Goal: Task Accomplishment & Management: Manage account settings

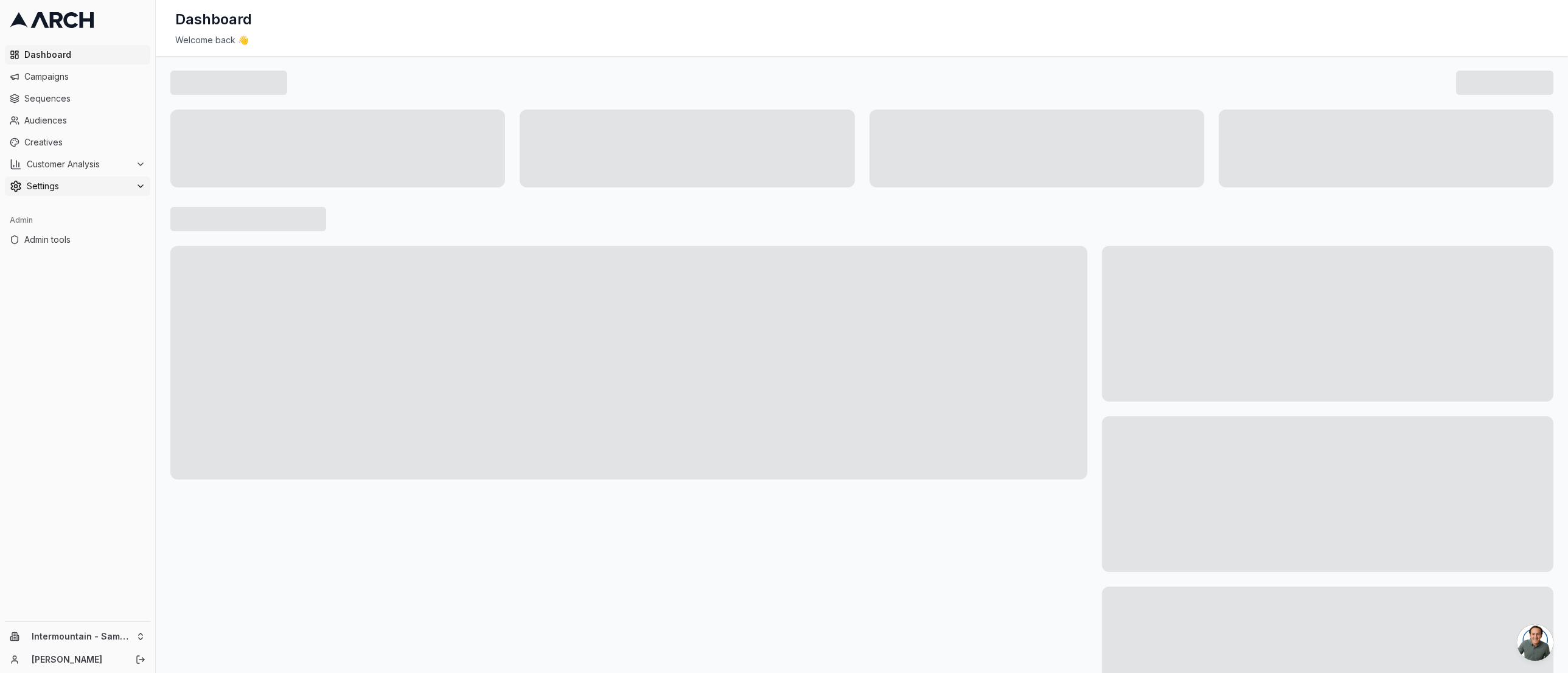
click at [101, 180] on span "Settings" at bounding box center [79, 186] width 104 height 12
click at [112, 636] on html "Dashboard Campaigns Sequences Audiences Creatives Customer Analysis Settings Co…" at bounding box center [784, 336] width 1568 height 673
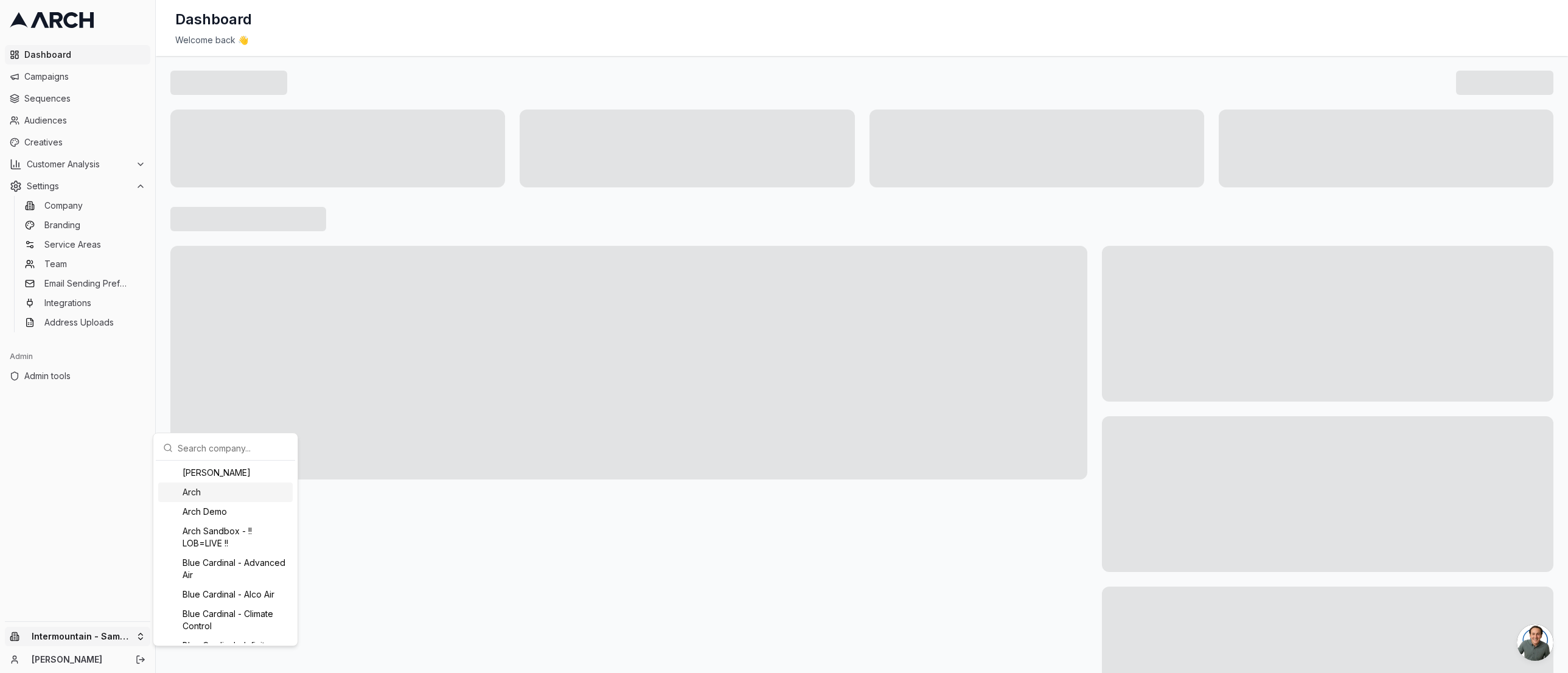
click at [207, 493] on div "Arch" at bounding box center [225, 492] width 134 height 20
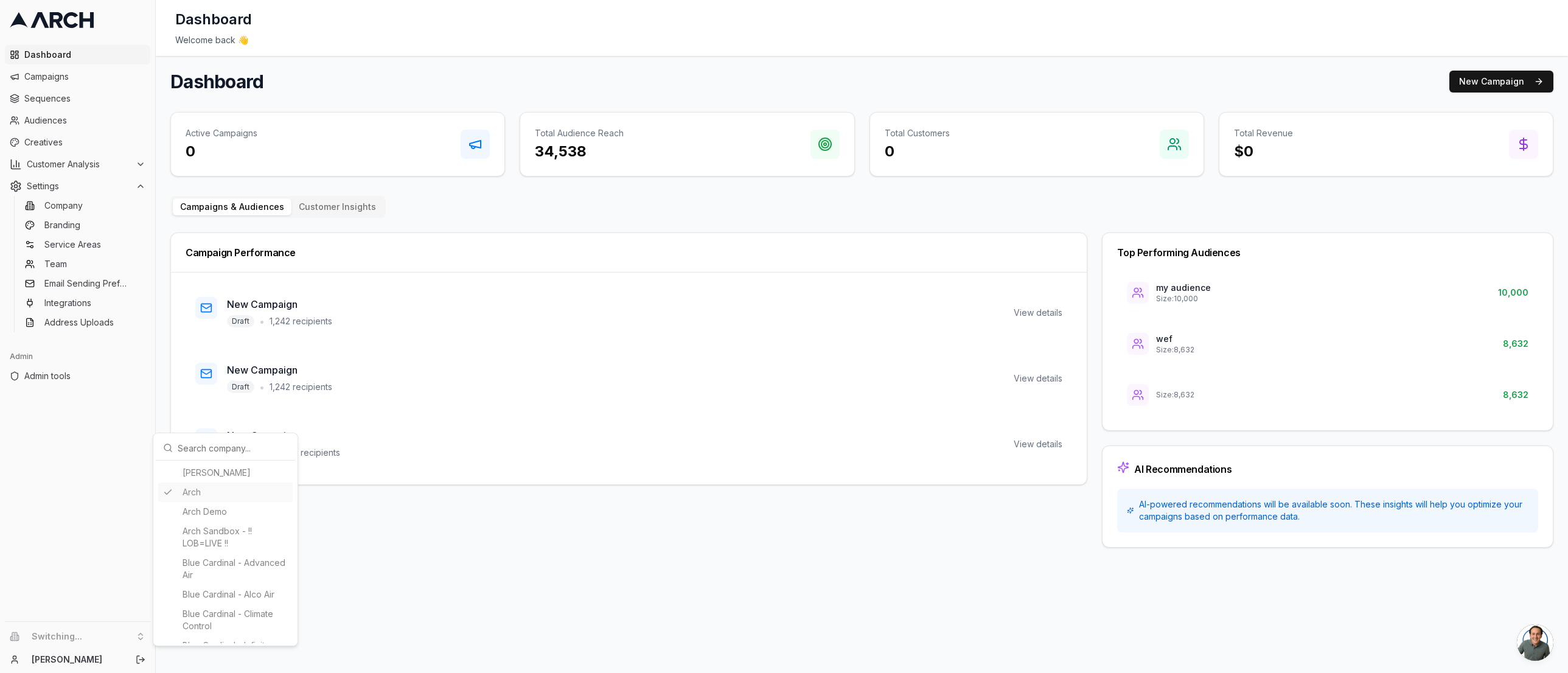
click at [89, 285] on html "Dashboard Campaigns Sequences Audiences Creatives Customer Analysis Settings Co…" at bounding box center [784, 336] width 1568 height 673
click at [86, 284] on span "Email Sending Preferences" at bounding box center [88, 283] width 86 height 12
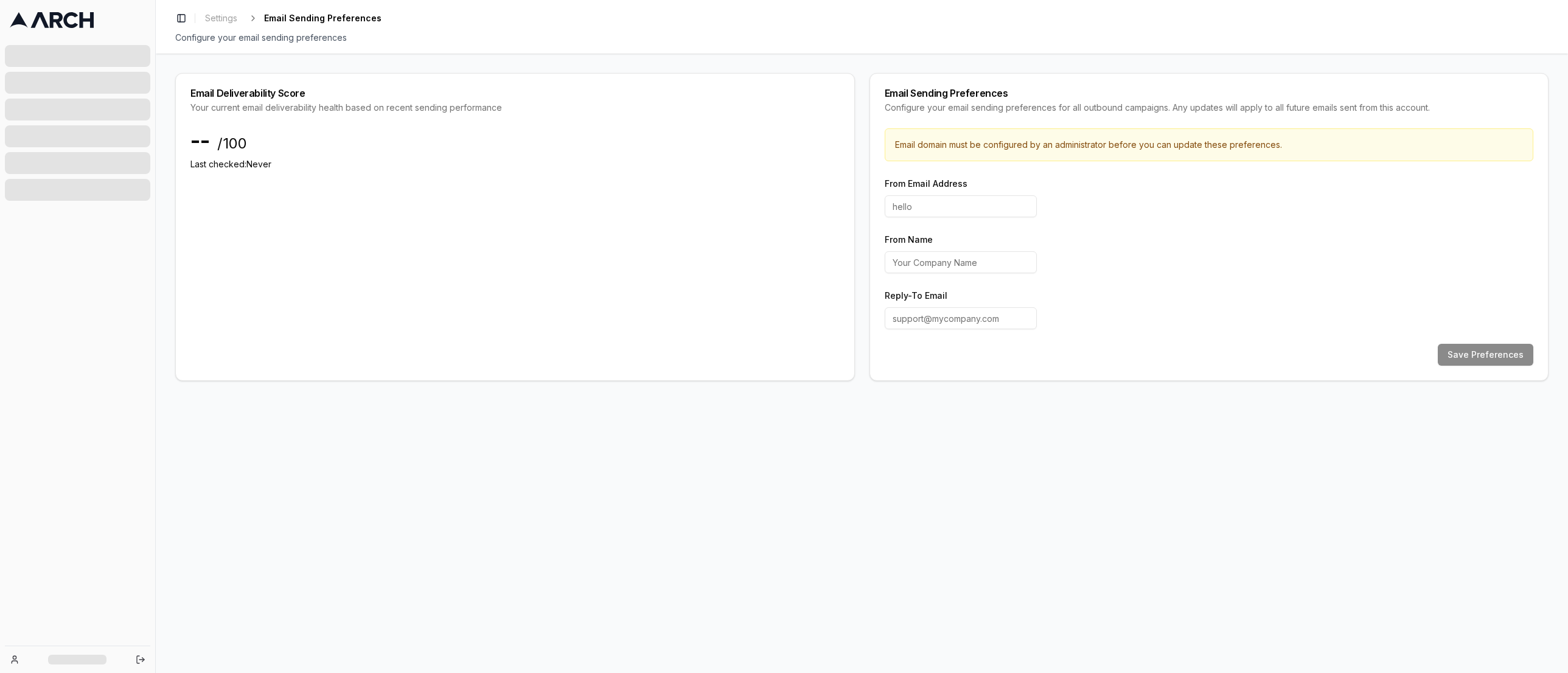
type input "marketing"
type input "Arch"
type input "[EMAIL_ADDRESS][DOMAIN_NAME]"
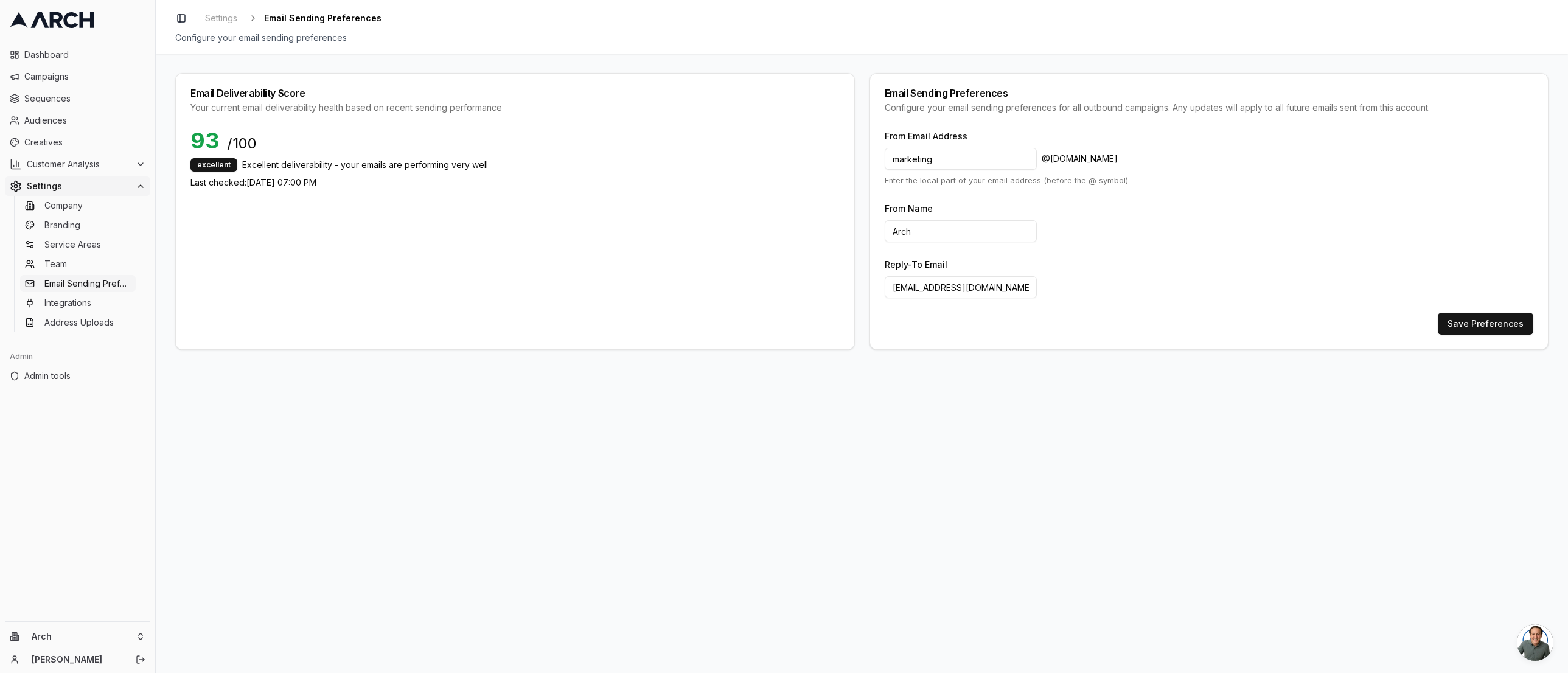
click at [52, 185] on span "Settings" at bounding box center [79, 186] width 104 height 12
click at [5, 176] on button "Settings" at bounding box center [77, 186] width 146 height 20
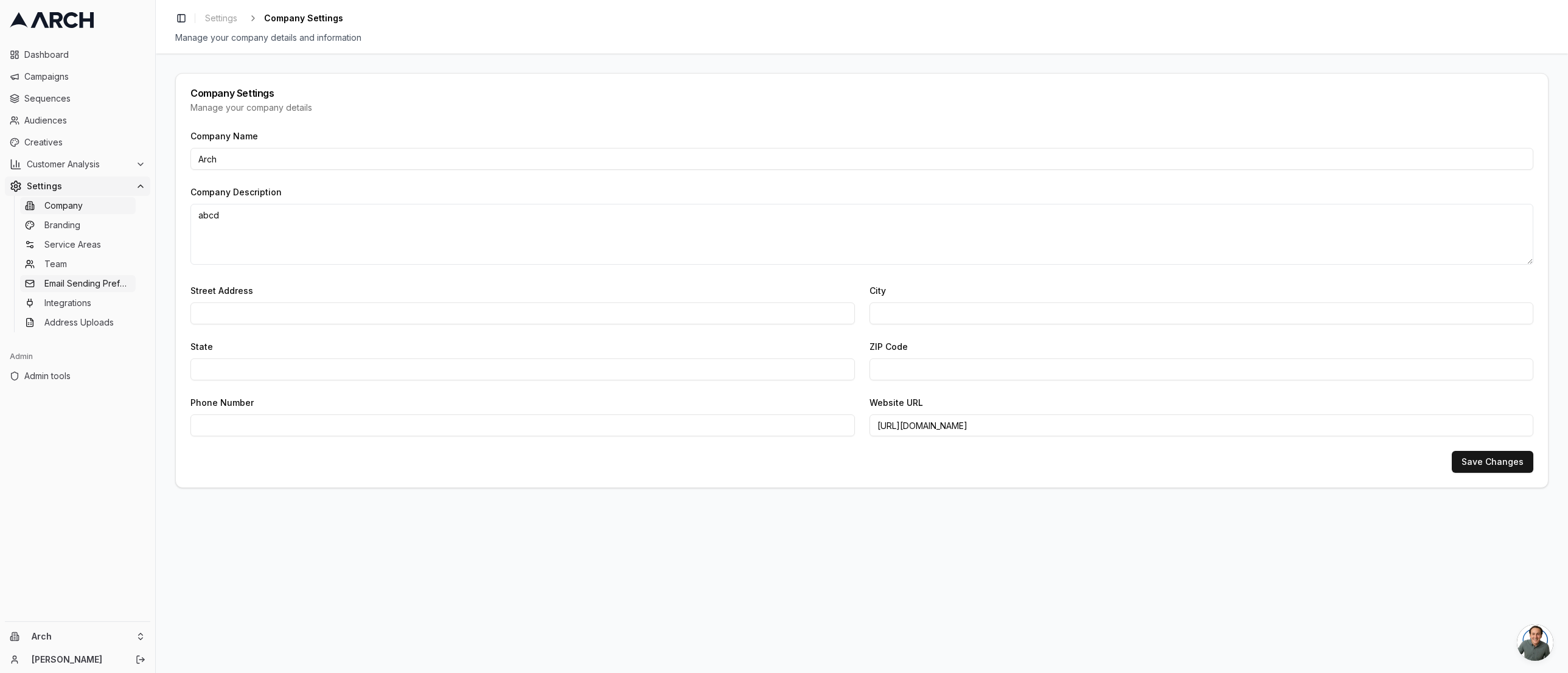
click at [105, 289] on span "Email Sending Preferences" at bounding box center [88, 283] width 86 height 12
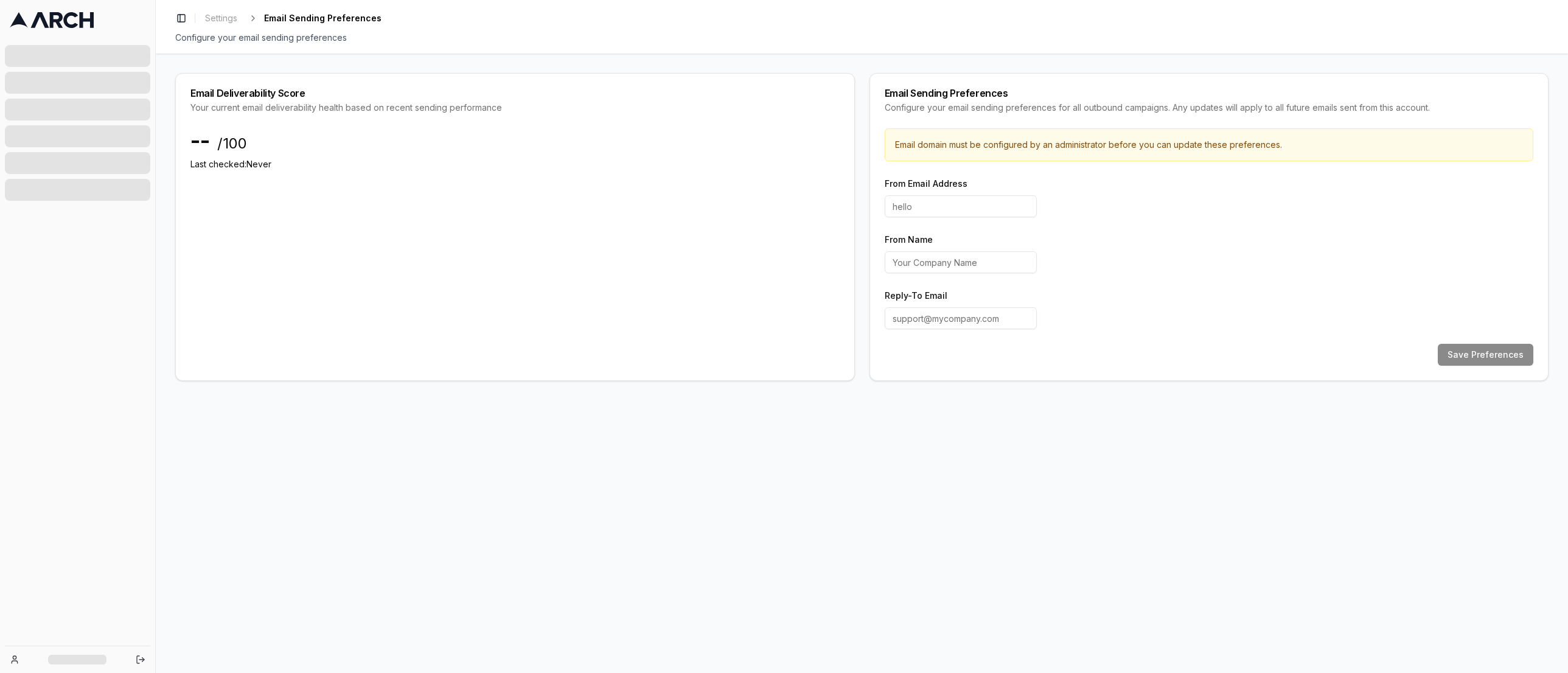
type input "marketing"
type input "Arch"
type input "[EMAIL_ADDRESS][DOMAIN_NAME]"
